Goal: Transaction & Acquisition: Subscribe to service/newsletter

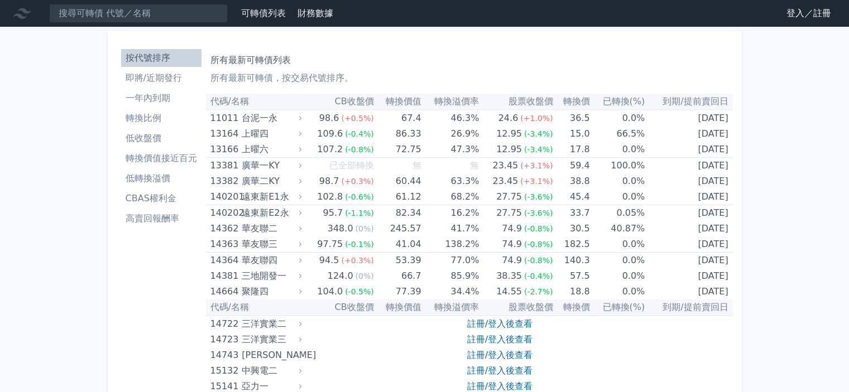
click at [793, 13] on link "登入／註冊" at bounding box center [809, 13] width 63 height 18
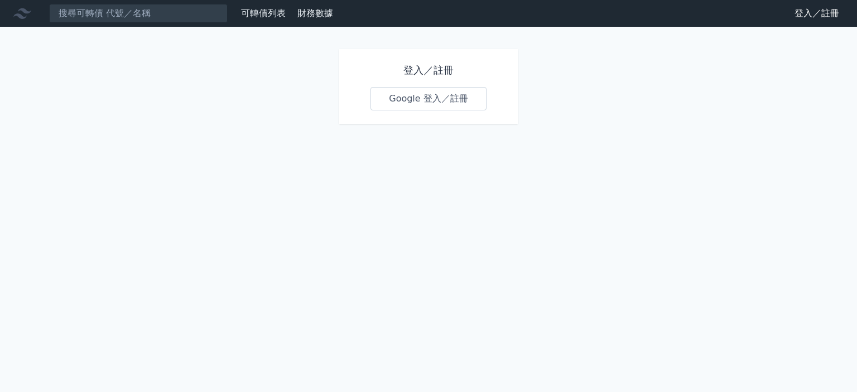
click at [398, 92] on link "Google 登入／註冊" at bounding box center [429, 98] width 116 height 23
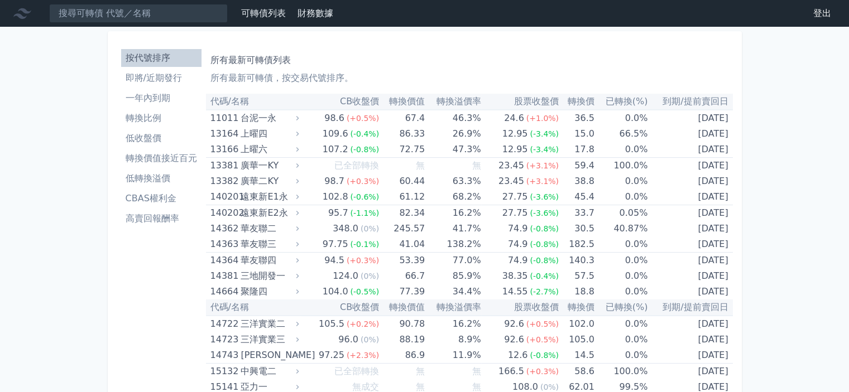
scroll to position [4820, 0]
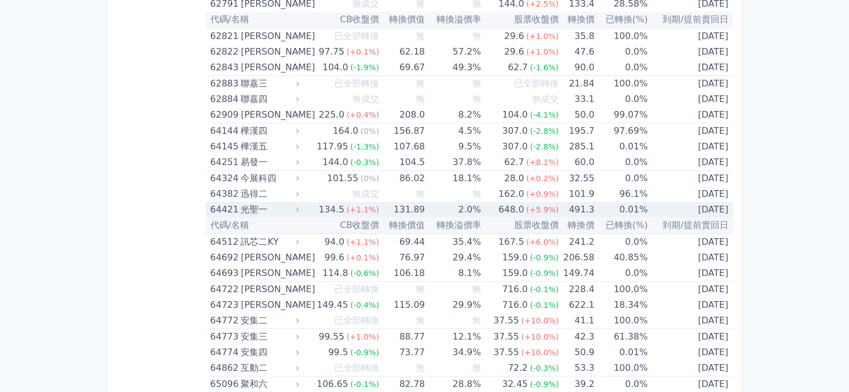
click at [305, 202] on td "134.5 (+1.1%)" at bounding box center [340, 210] width 78 height 16
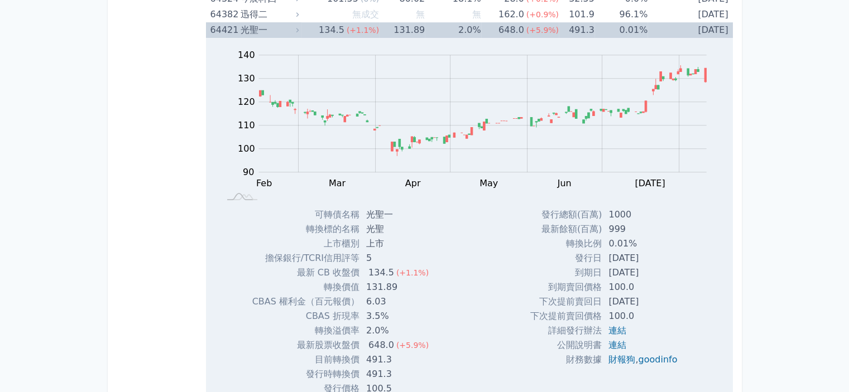
scroll to position [4987, 0]
